Goal: Transaction & Acquisition: Book appointment/travel/reservation

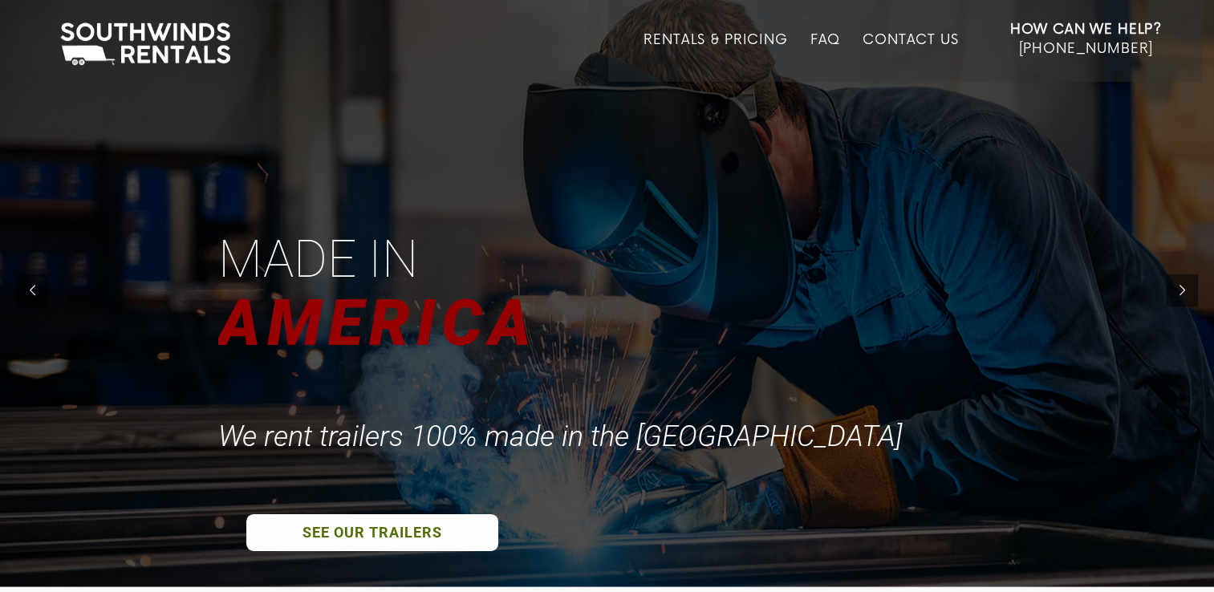
scroll to position [6, 0]
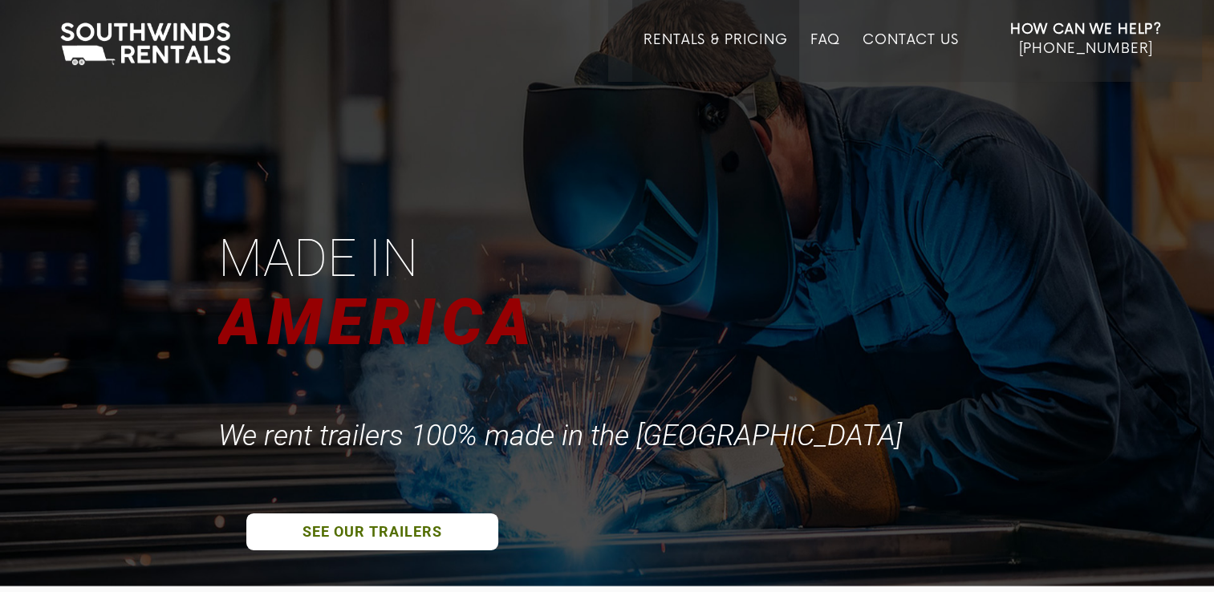
click at [716, 36] on link "Rentals & Pricing" at bounding box center [716, 57] width 144 height 50
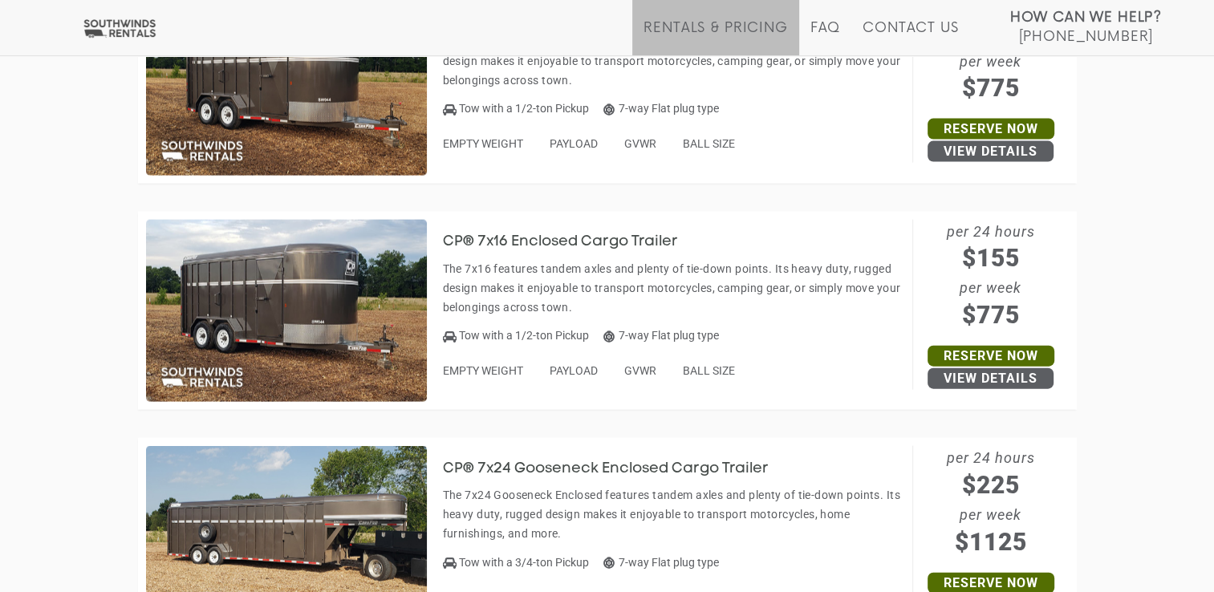
scroll to position [3544, 0]
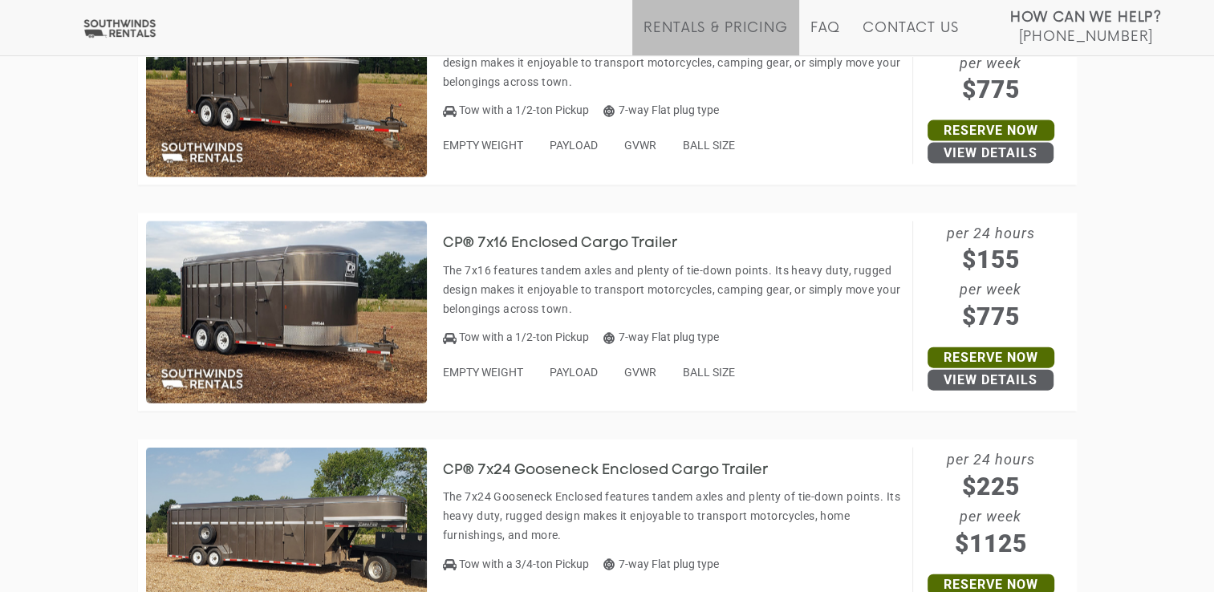
click at [266, 318] on img at bounding box center [286, 312] width 281 height 183
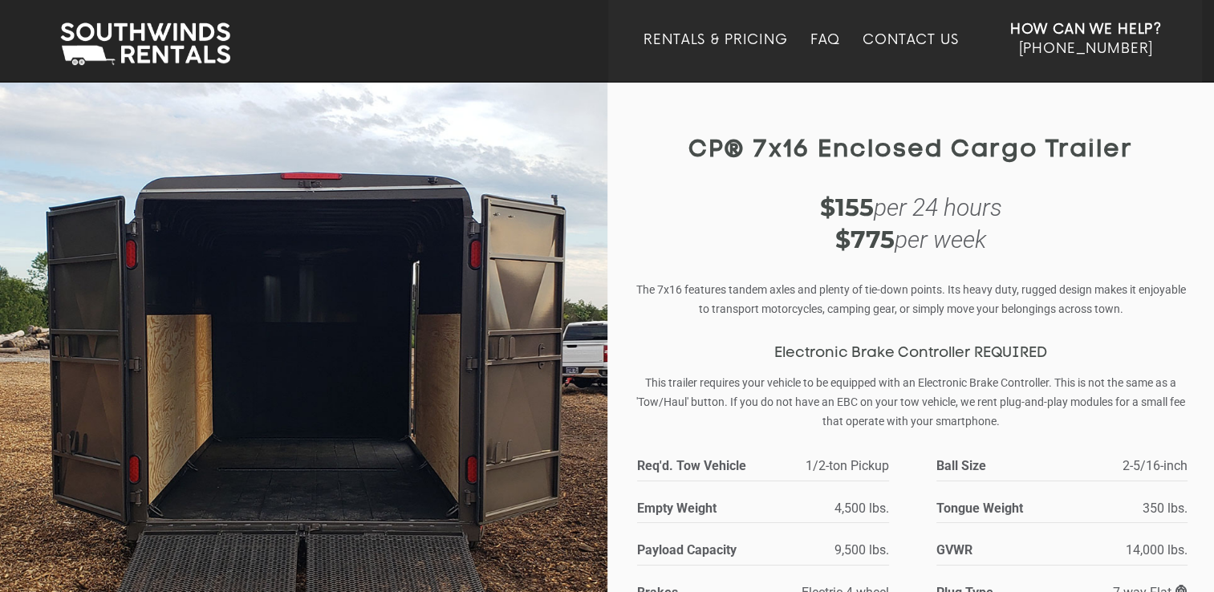
click at [403, 354] on img at bounding box center [304, 427] width 608 height 694
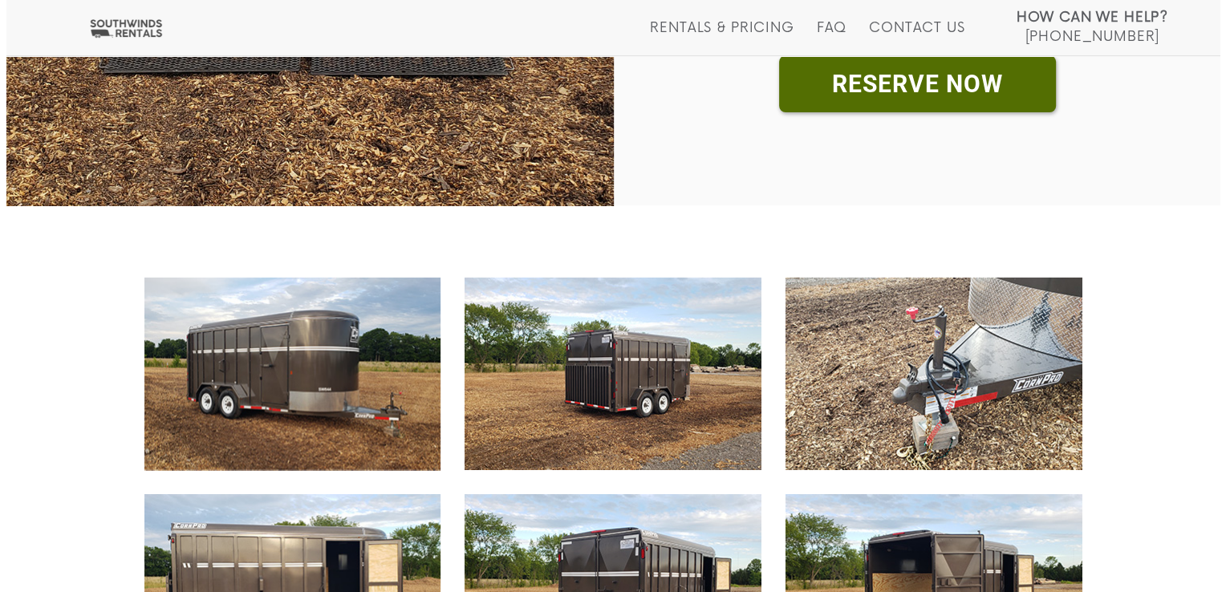
scroll to position [570, 0]
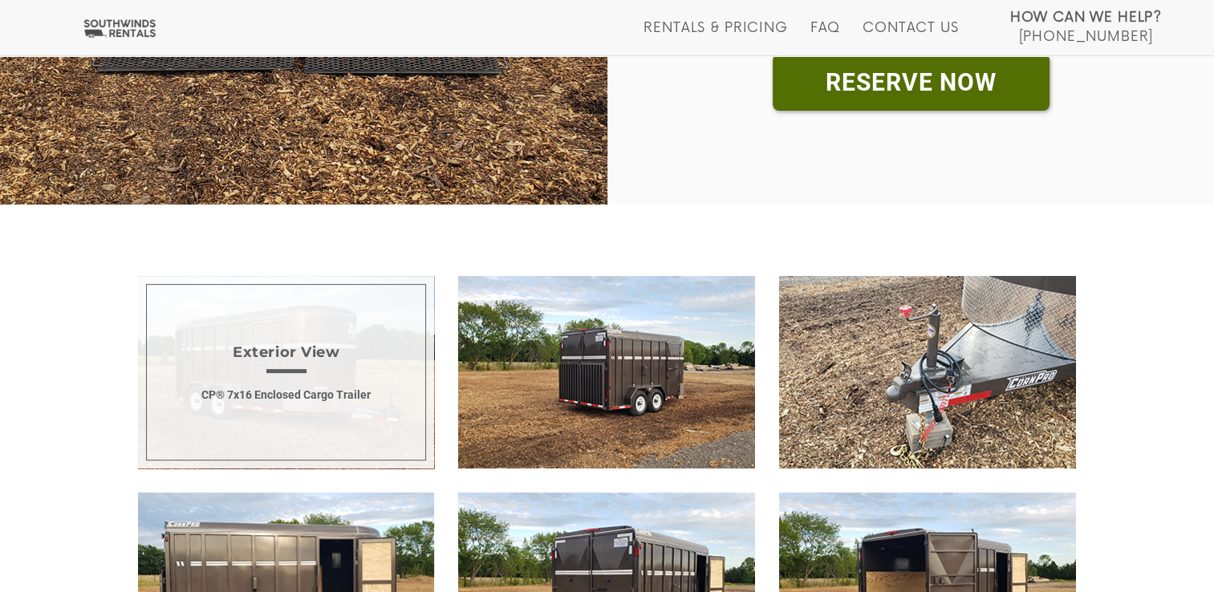
click at [299, 356] on span "Exterior View CP® 7x16 Enclosed Cargo Trailer" at bounding box center [286, 372] width 297 height 193
